Goal: Task Accomplishment & Management: Manage account settings

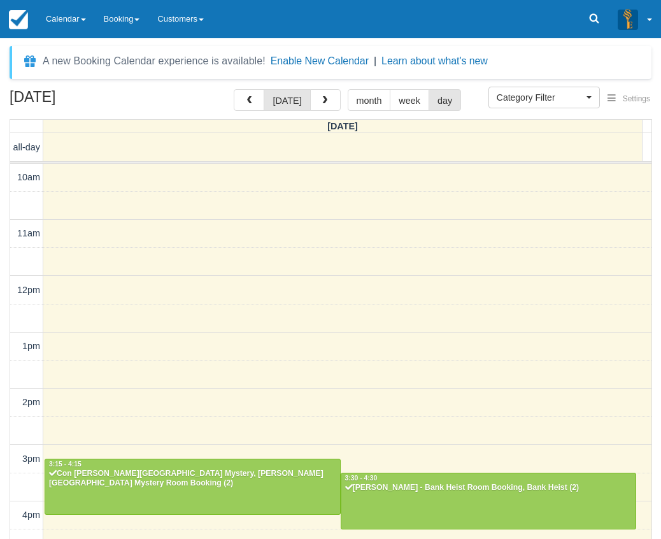
select select
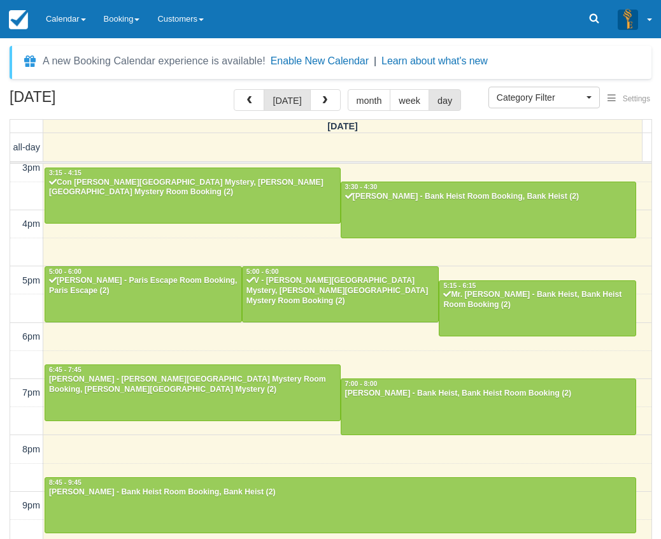
click at [7, 330] on div "September 6, 2025 today month week day Saturday all-day 10am 11am 12pm 1pm 2pm …" at bounding box center [330, 332] width 661 height 487
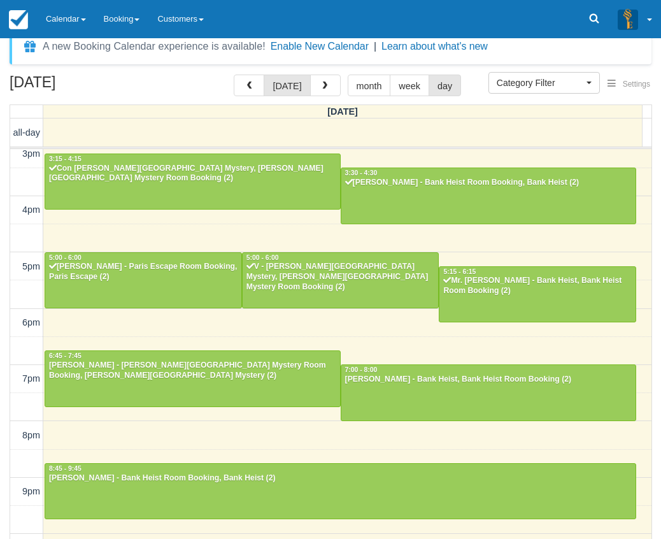
scroll to position [41, 0]
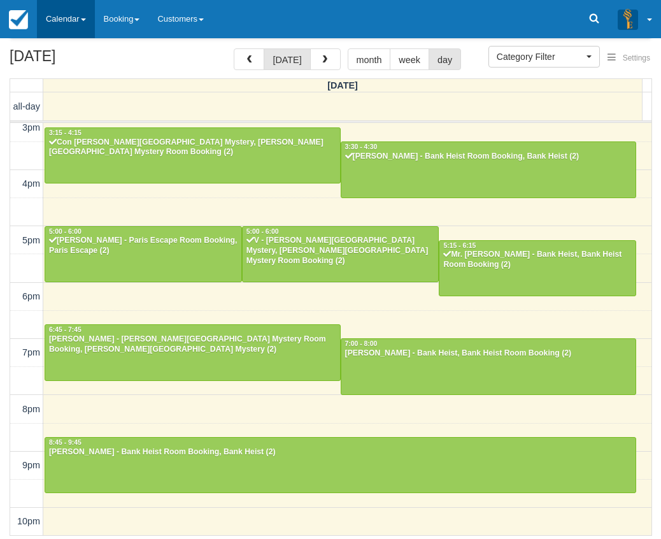
click at [53, 14] on link "Calendar" at bounding box center [66, 19] width 58 height 38
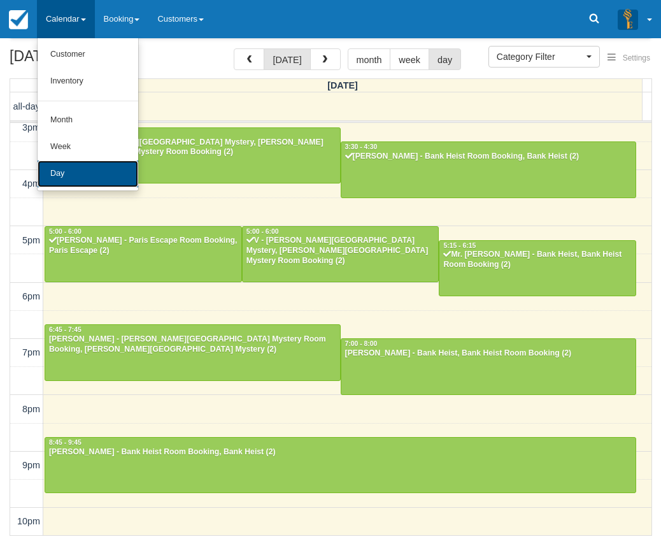
click at [65, 174] on link "Day" at bounding box center [88, 173] width 101 height 27
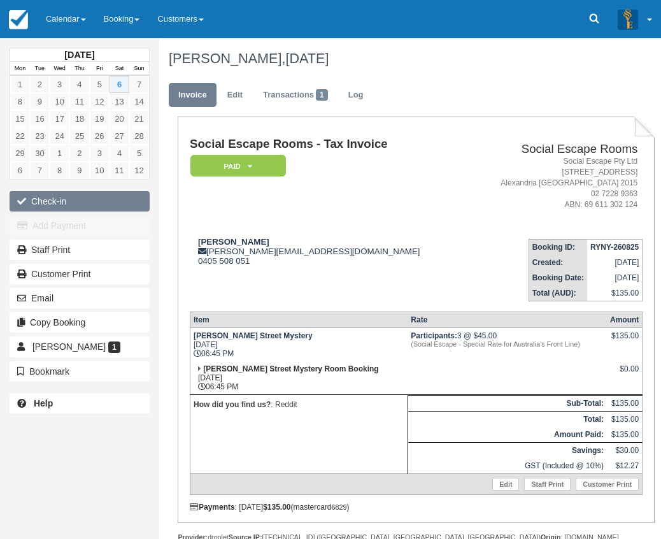
click at [100, 199] on button "Check-in" at bounding box center [80, 201] width 140 height 20
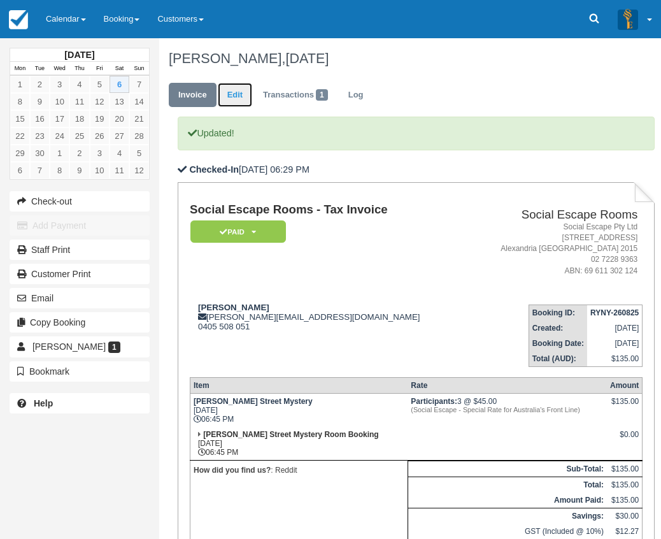
click at [242, 94] on link "Edit" at bounding box center [235, 95] width 34 height 25
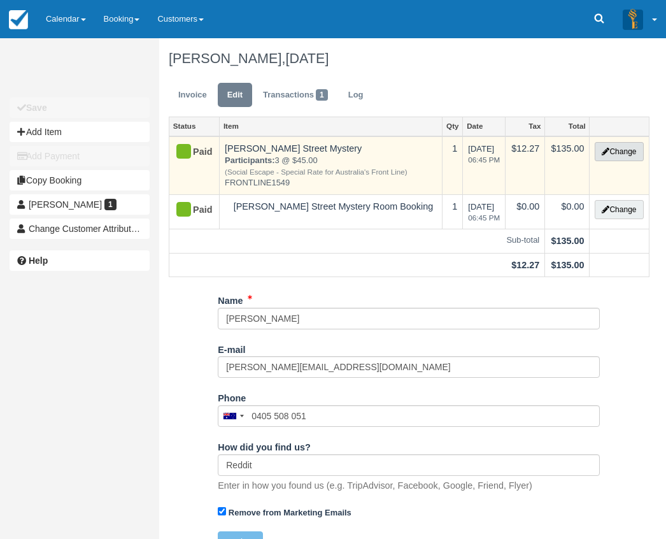
click at [614, 149] on button "Change" at bounding box center [619, 151] width 48 height 19
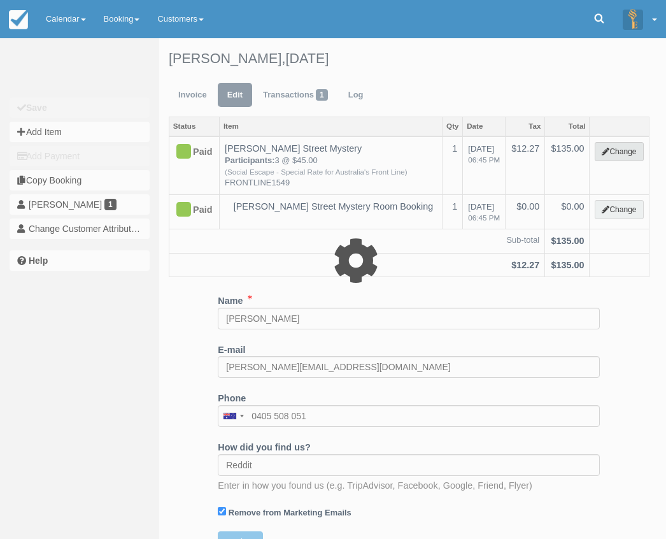
select select "2"
type input "135.00"
type input "FRONTLINE1549"
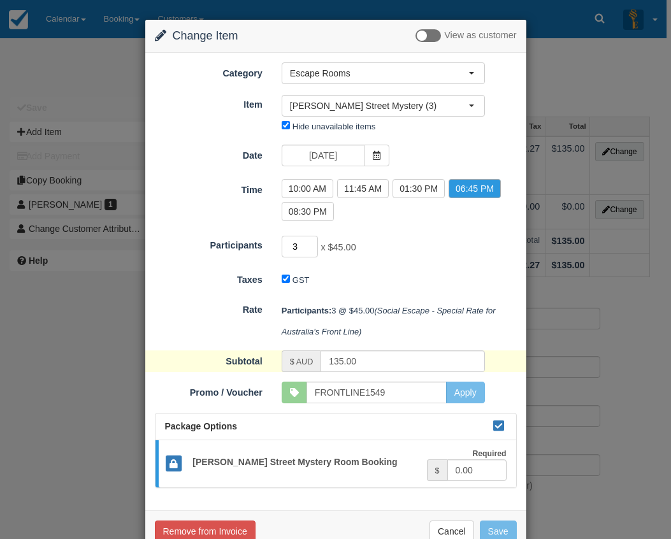
drag, startPoint x: 297, startPoint y: 249, endPoint x: 287, endPoint y: 248, distance: 10.3
click at [287, 248] on input "3" at bounding box center [299, 247] width 37 height 22
type input "5"
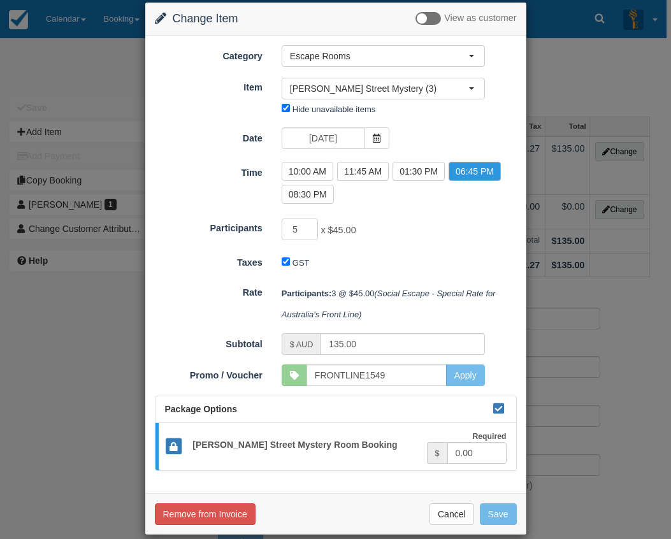
type input "225.00"
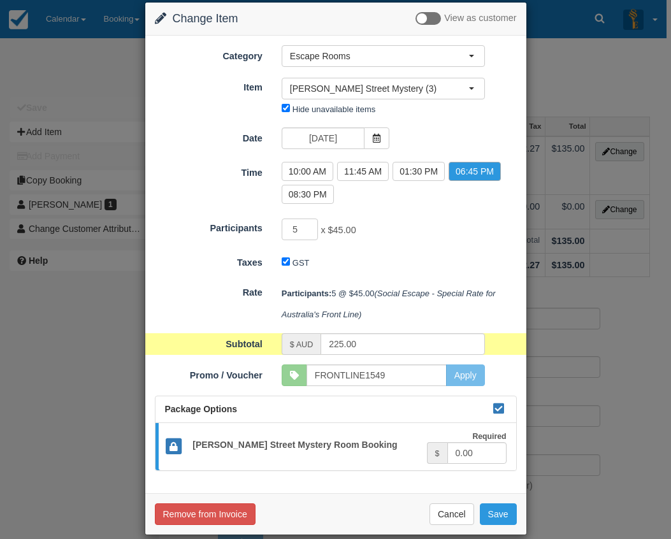
scroll to position [32, 0]
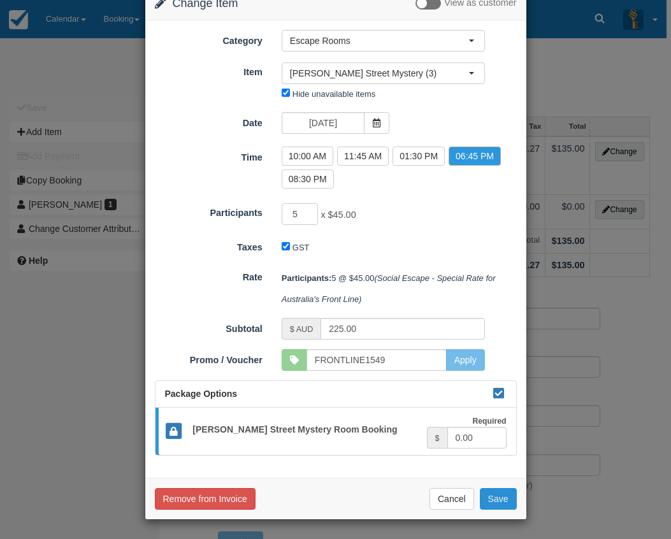
click at [497, 500] on button "Save" at bounding box center [497, 499] width 37 height 22
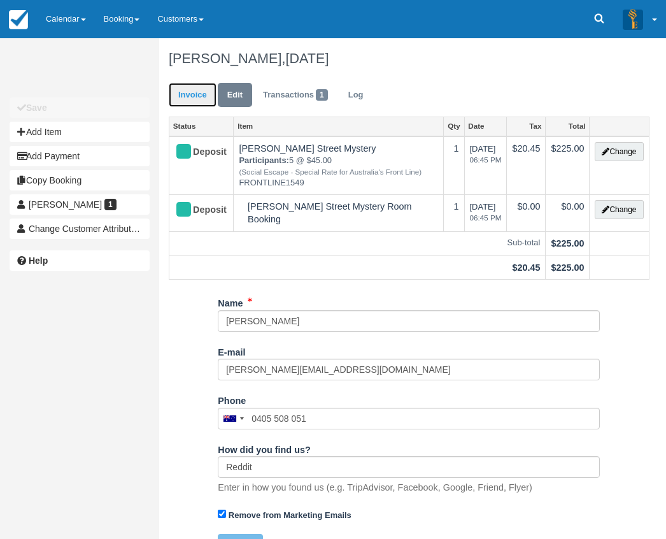
click at [204, 96] on link "Invoice" at bounding box center [193, 95] width 48 height 25
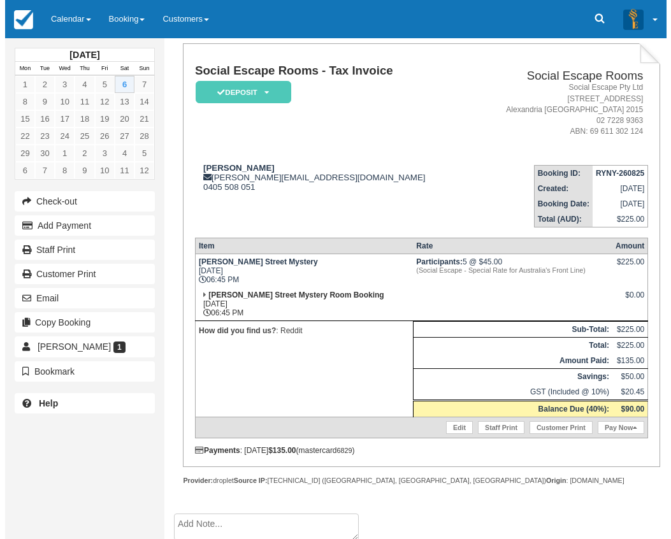
scroll to position [160, 0]
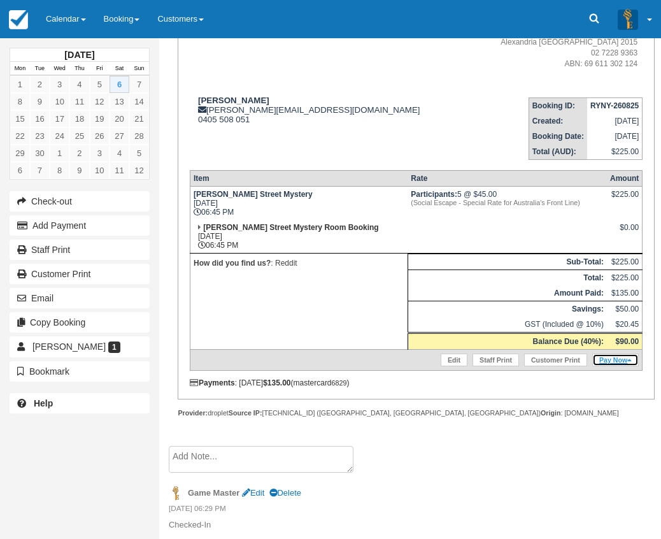
click at [628, 360] on icon at bounding box center [629, 360] width 4 height 7
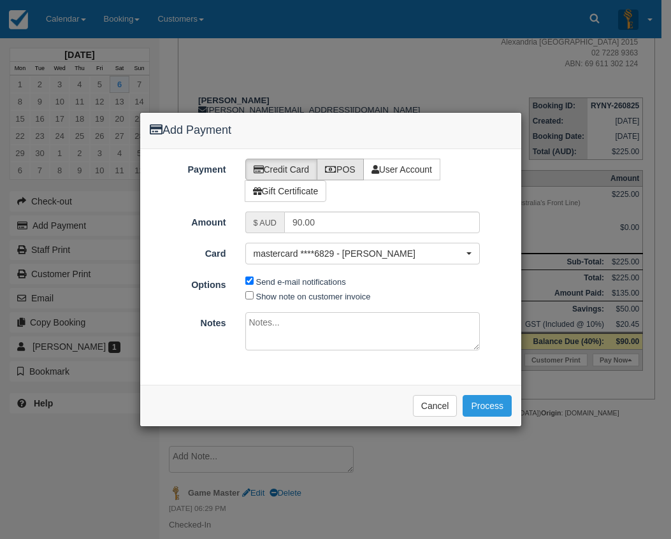
click at [343, 169] on label "POS" at bounding box center [339, 170] width 47 height 22
radio input "true"
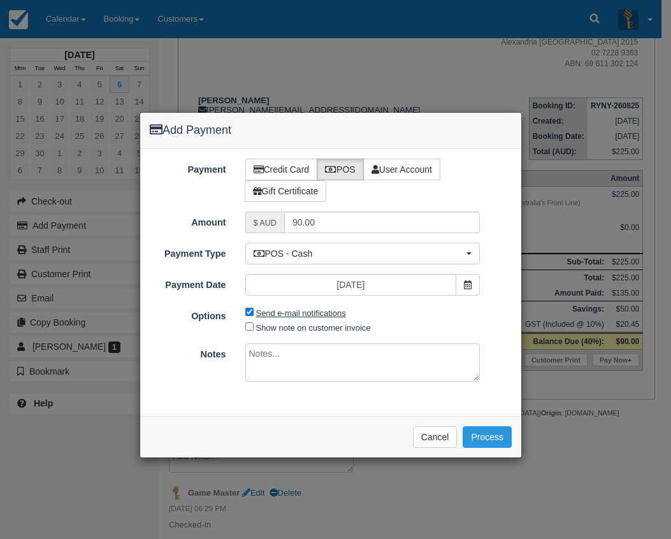
click at [290, 313] on label "Send e-mail notifications" at bounding box center [301, 313] width 90 height 10
click at [253, 313] on input "Send e-mail notifications" at bounding box center [249, 312] width 8 height 8
checkbox input "false"
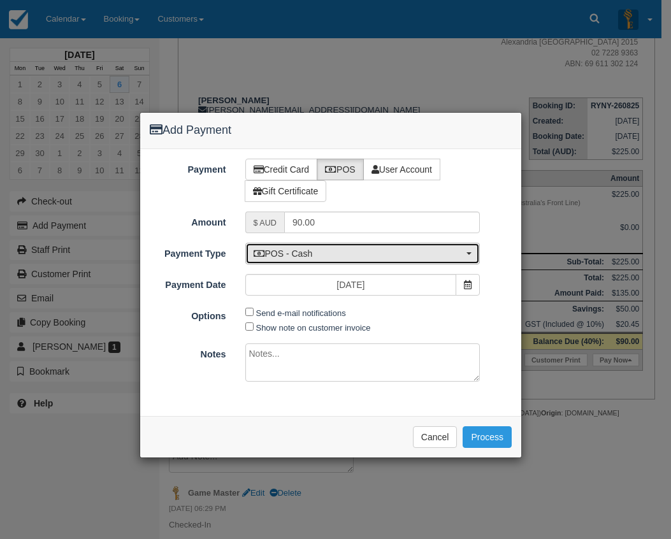
click at [303, 254] on span "POS - Cash" at bounding box center [358, 253] width 210 height 13
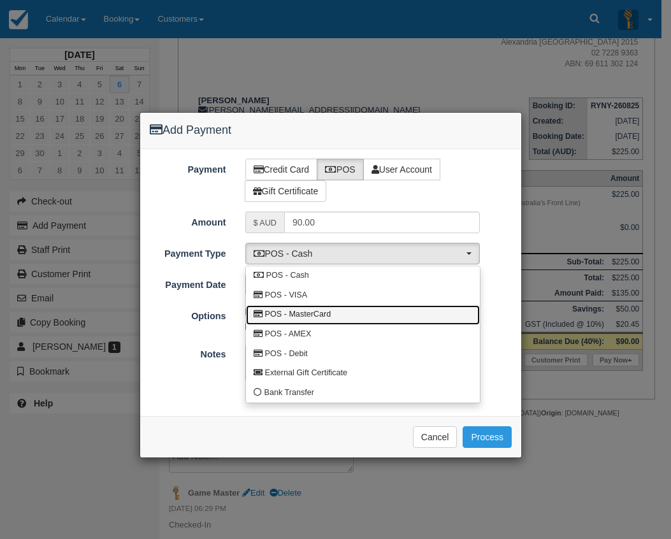
click at [311, 311] on span "POS - MasterCard" at bounding box center [298, 314] width 66 height 11
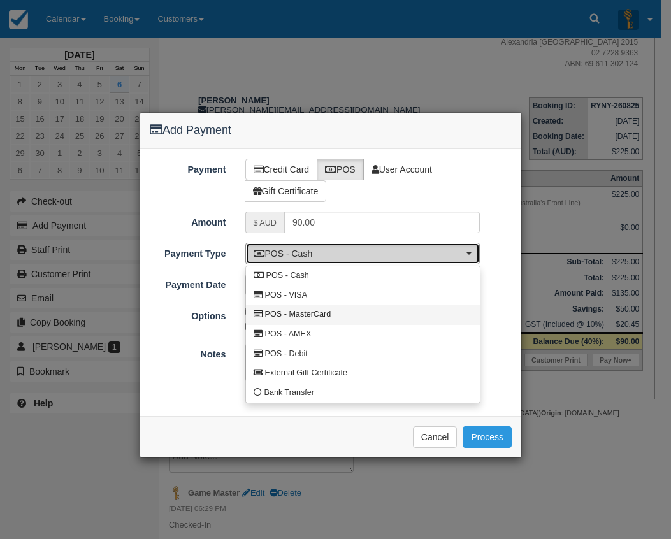
select select "MC"
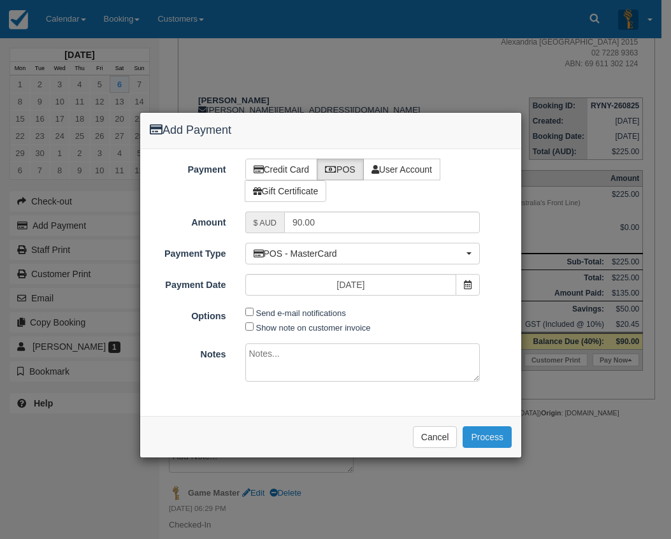
click at [498, 436] on button "Process" at bounding box center [486, 437] width 49 height 22
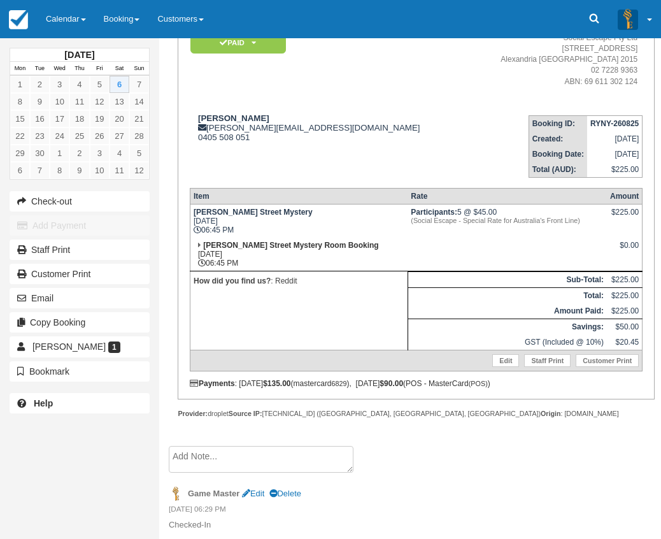
scroll to position [190, 0]
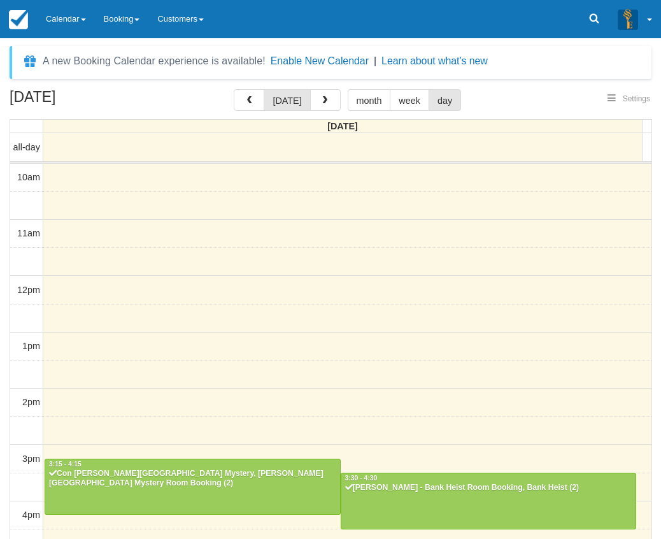
select select
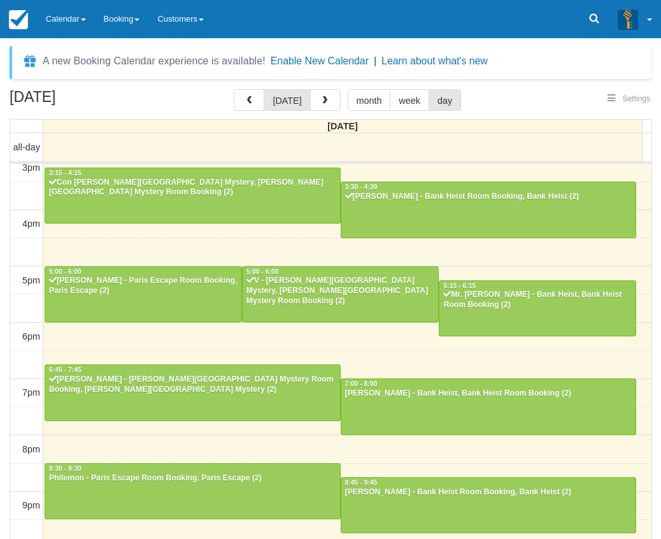
select select
click at [50, 28] on link "Calendar" at bounding box center [66, 19] width 58 height 38
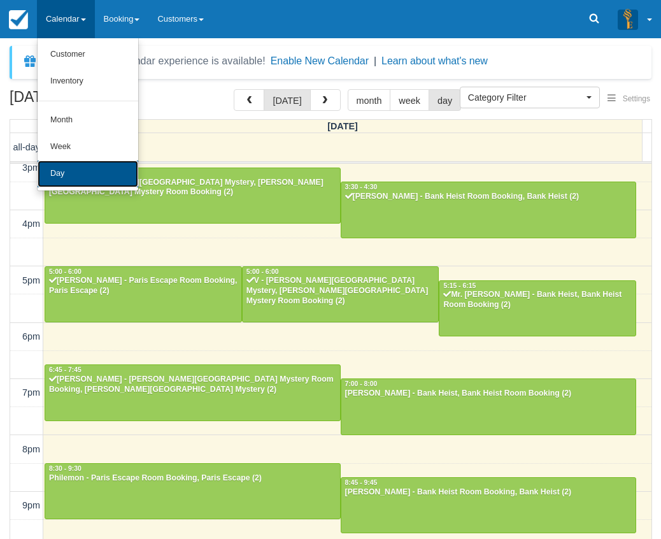
click at [61, 167] on link "Day" at bounding box center [88, 173] width 101 height 27
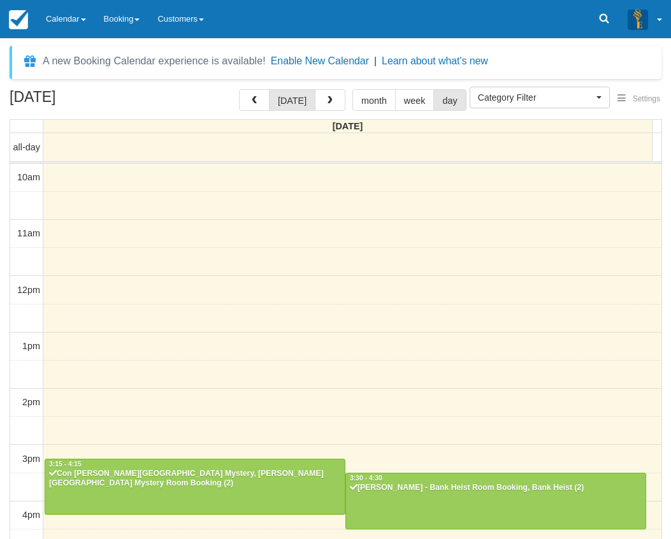
select select
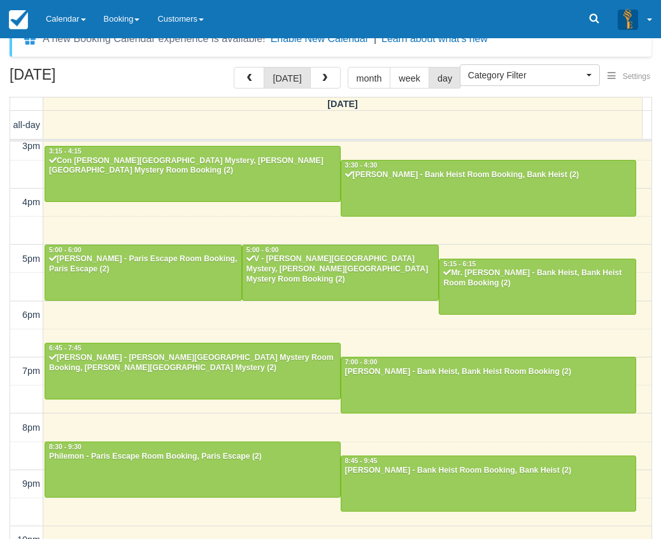
scroll to position [41, 0]
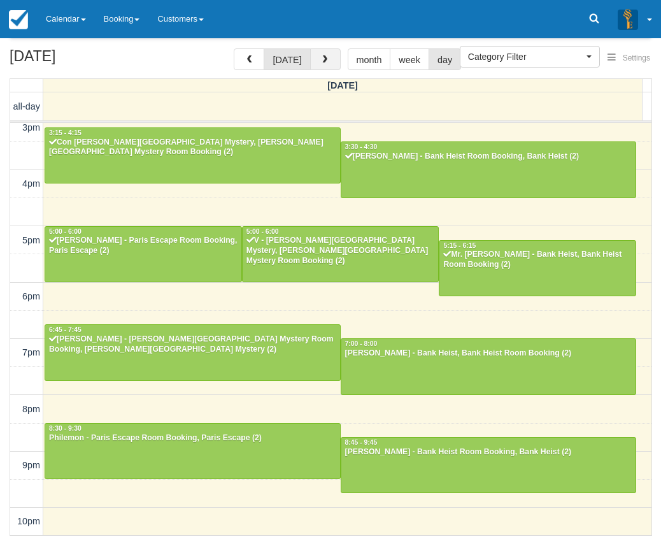
click at [315, 60] on button "button" at bounding box center [325, 59] width 31 height 22
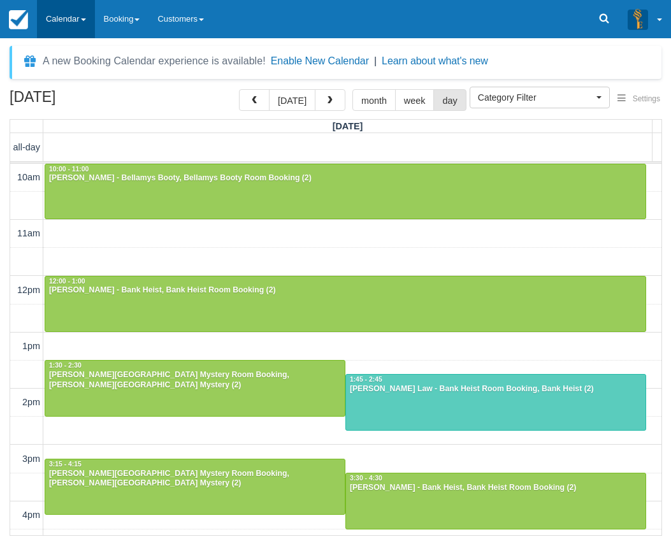
click at [53, 22] on link "Calendar" at bounding box center [66, 19] width 58 height 38
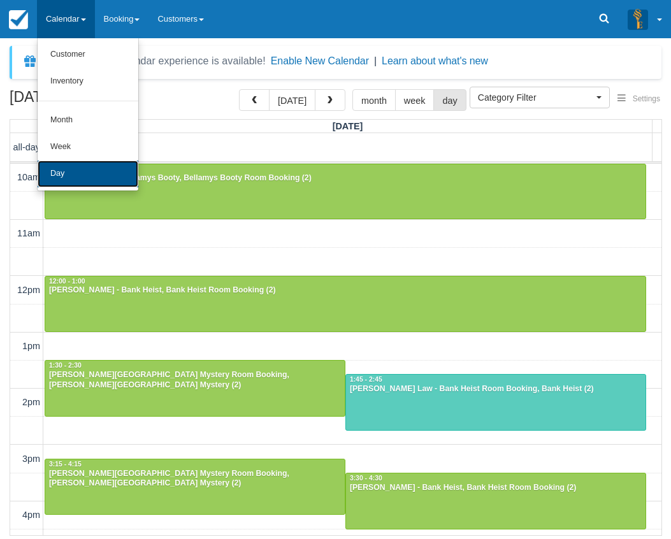
click at [103, 178] on link "Day" at bounding box center [88, 173] width 101 height 27
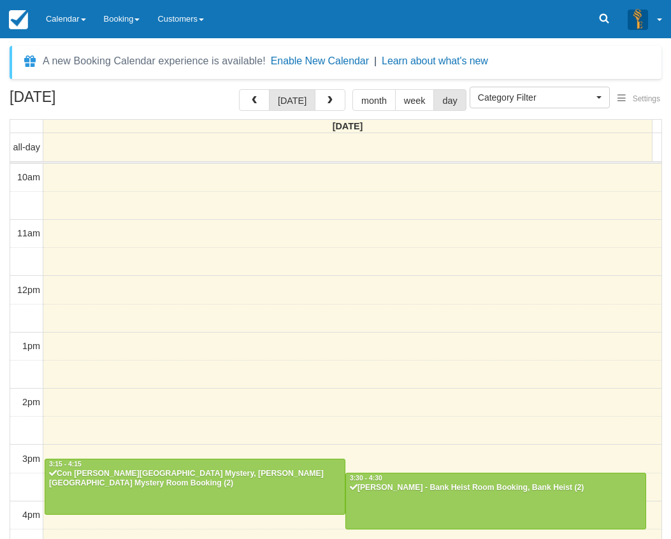
select select
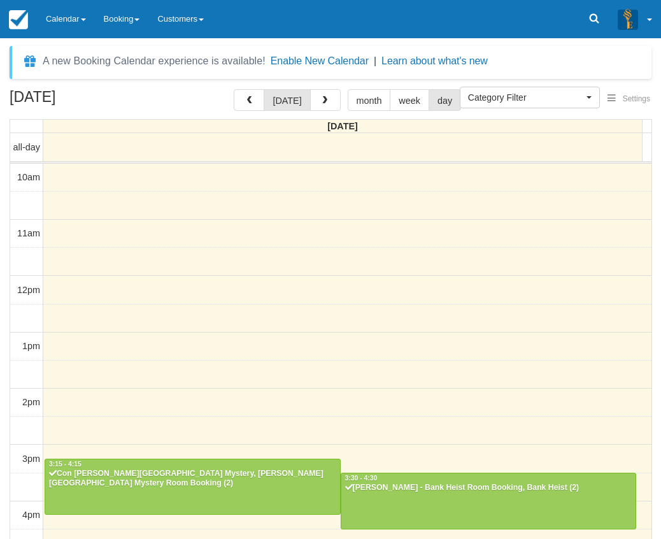
scroll to position [291, 0]
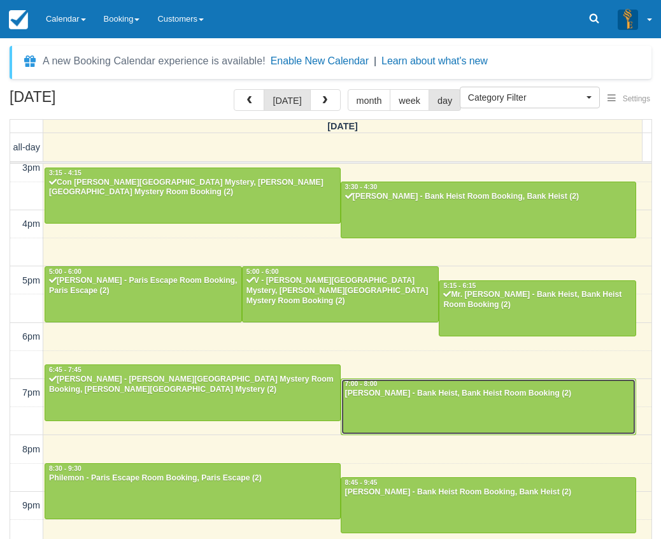
click at [415, 405] on div at bounding box center [488, 406] width 295 height 55
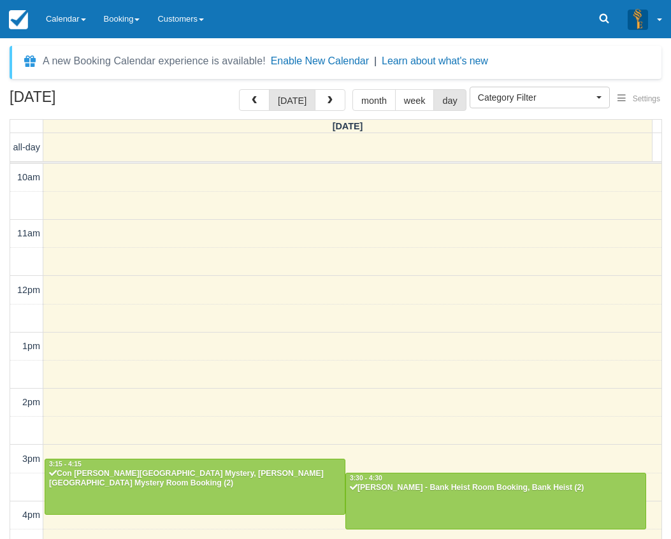
select select
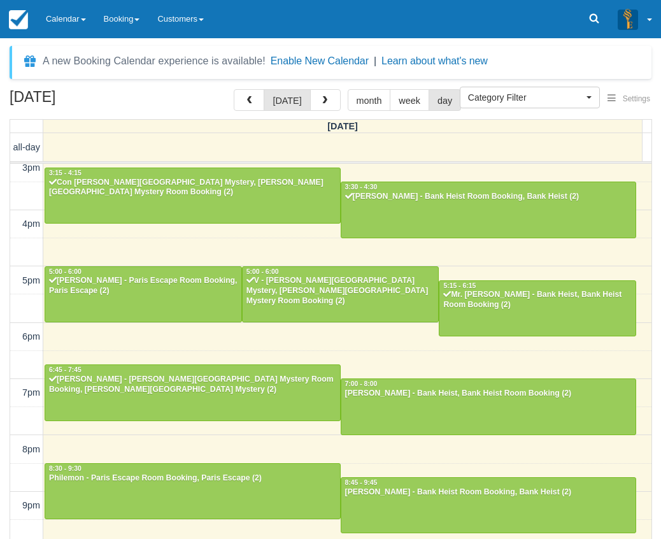
scroll to position [290, 0]
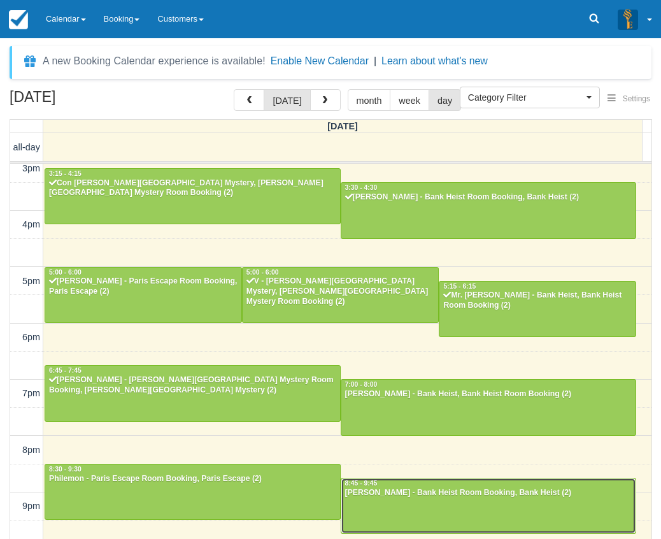
click at [380, 493] on div "[PERSON_NAME] - Bank Heist Room Booking, Bank Heist (2)" at bounding box center [488, 493] width 288 height 10
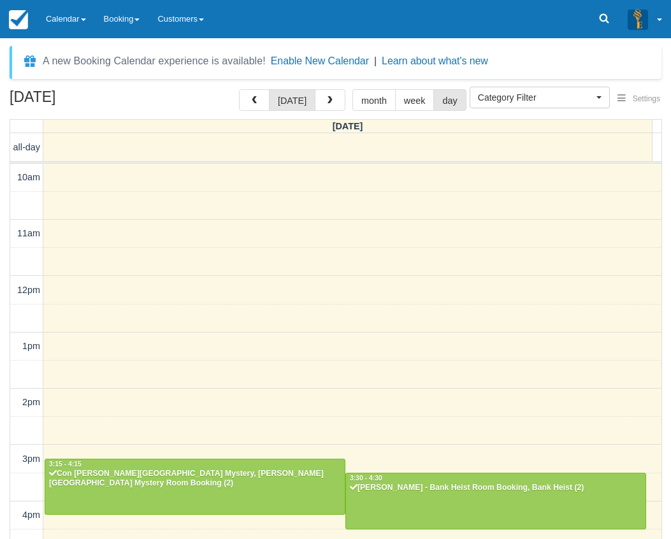
select select
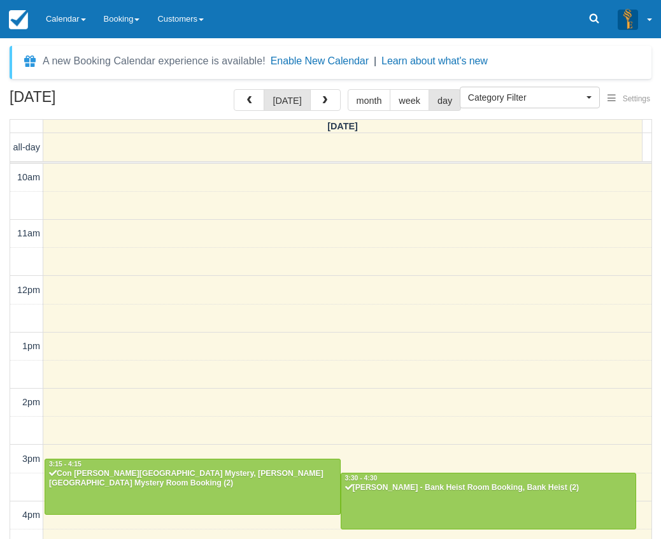
scroll to position [291, 0]
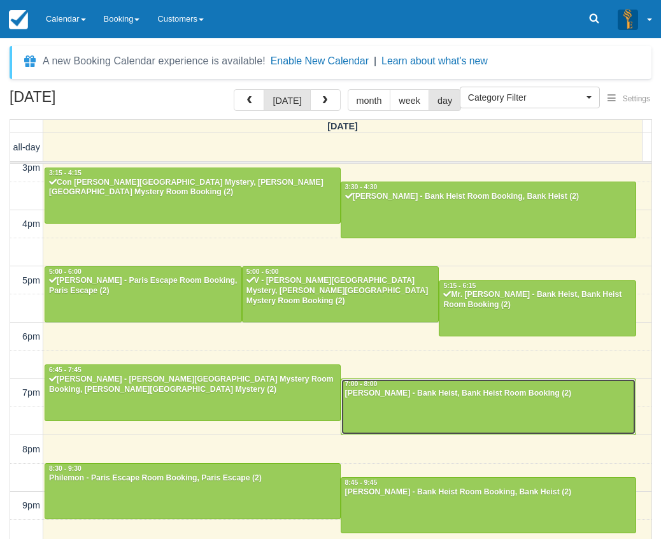
click at [405, 402] on div at bounding box center [488, 406] width 295 height 55
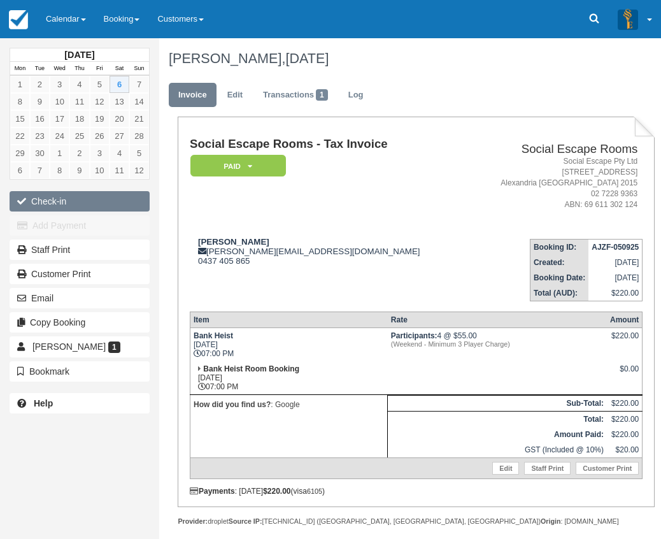
click at [83, 202] on button "Check-in" at bounding box center [80, 201] width 140 height 20
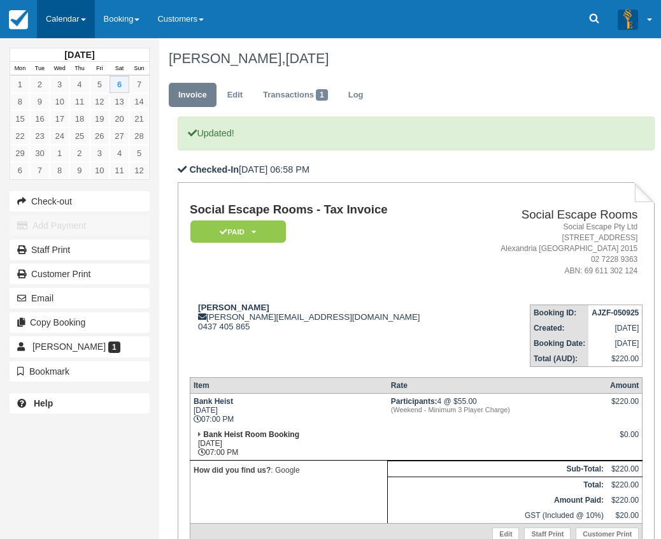
click at [75, 11] on link "Calendar" at bounding box center [66, 19] width 58 height 38
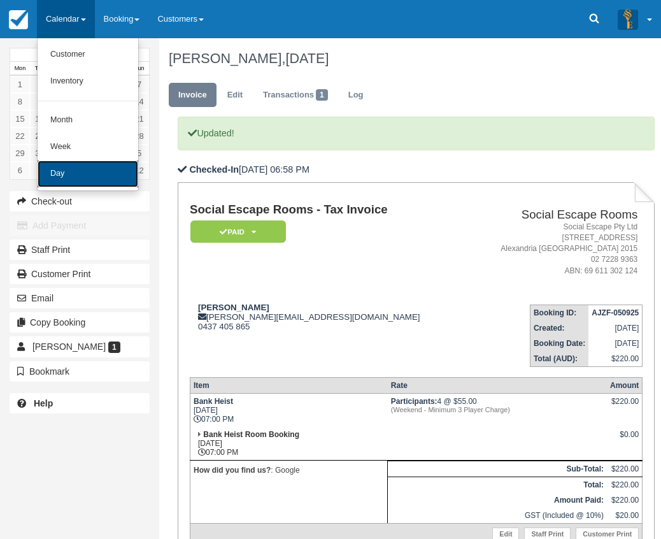
click at [80, 169] on link "Day" at bounding box center [88, 173] width 101 height 27
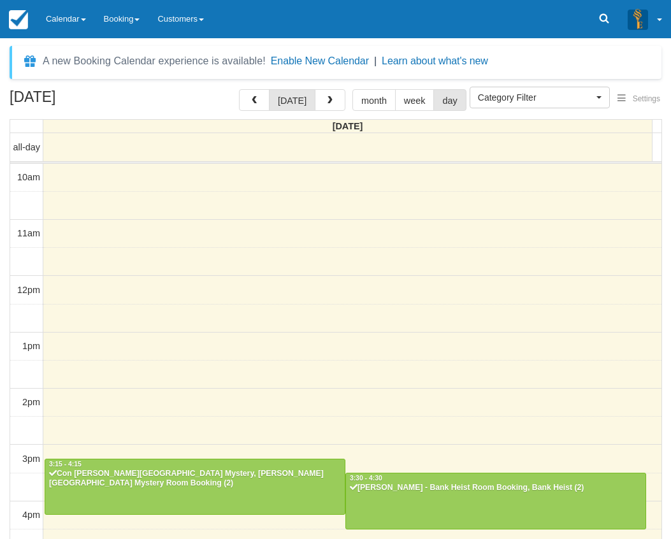
select select
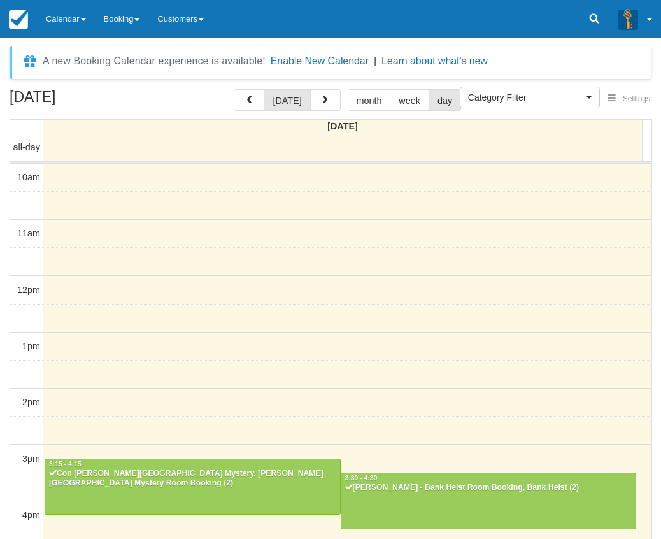
scroll to position [291, 0]
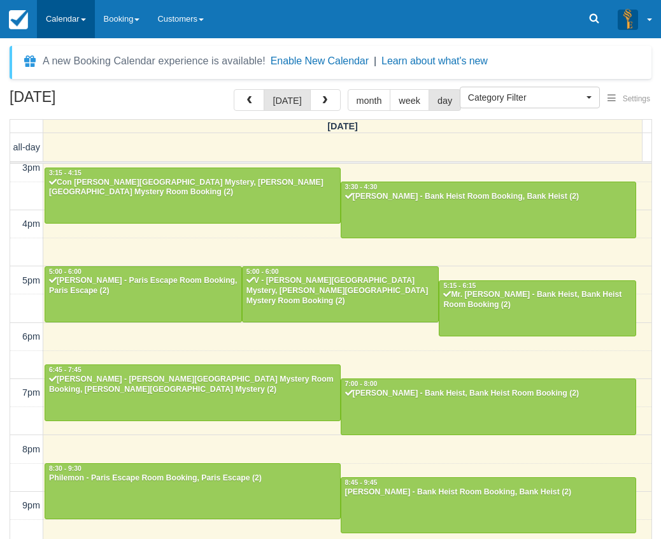
click at [71, 11] on link "Calendar" at bounding box center [66, 19] width 58 height 38
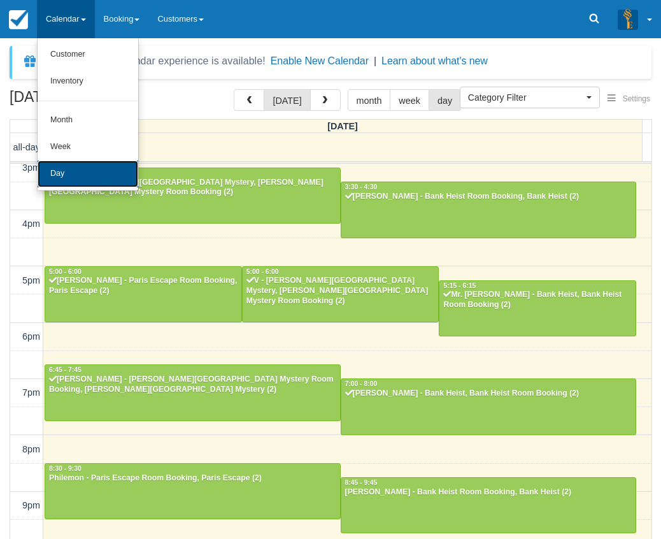
click at [84, 162] on link "Day" at bounding box center [88, 173] width 101 height 27
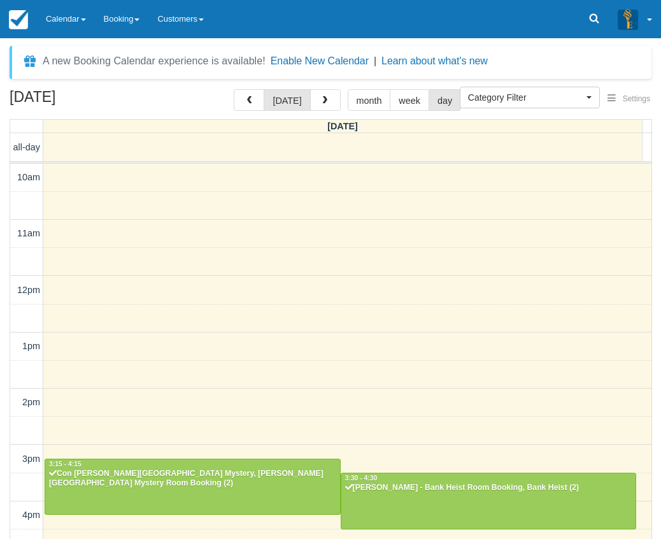
select select
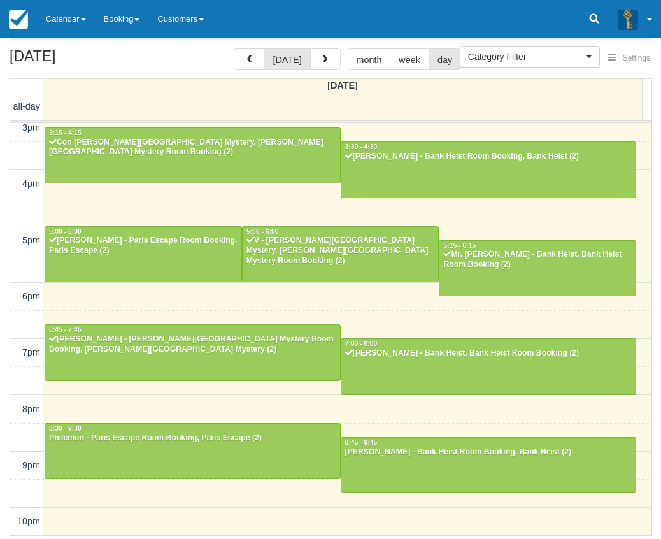
scroll to position [41, 0]
